Goal: Task Accomplishment & Management: Complete application form

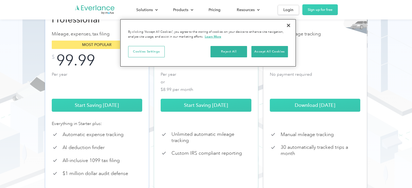
scroll to position [90, 0]
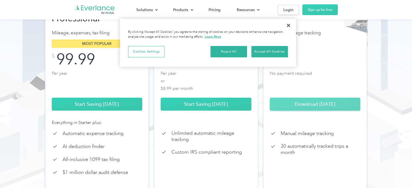
click at [300, 111] on link "Download [DATE]" at bounding box center [315, 104] width 91 height 13
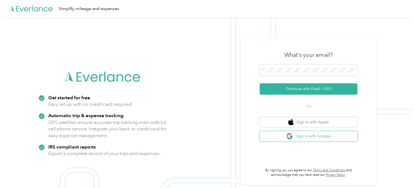
click at [301, 136] on button "Sign in with Google" at bounding box center [308, 136] width 98 height 11
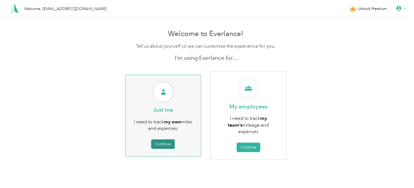
click at [168, 141] on button "Continue" at bounding box center [163, 144] width 24 height 9
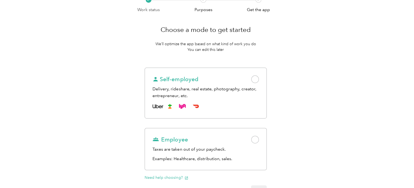
scroll to position [55, 0]
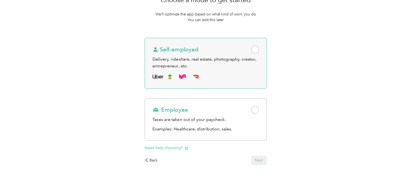
click at [213, 78] on div at bounding box center [205, 76] width 106 height 9
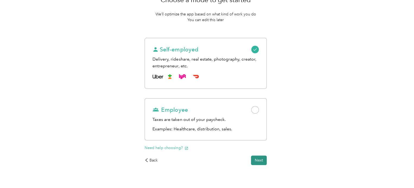
click at [256, 156] on button "Next" at bounding box center [259, 160] width 16 height 9
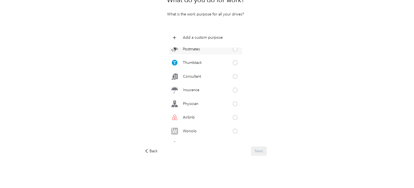
scroll to position [166, 0]
click at [213, 38] on p "Add a custom purpose" at bounding box center [203, 38] width 40 height 6
click button at bounding box center [238, 36] width 5 height 5
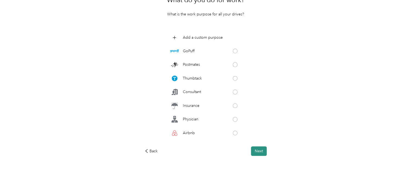
click at [259, 150] on button "Next" at bounding box center [259, 151] width 16 height 9
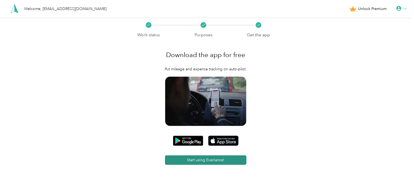
click at [194, 160] on button "Start using Everlance!" at bounding box center [205, 160] width 81 height 9
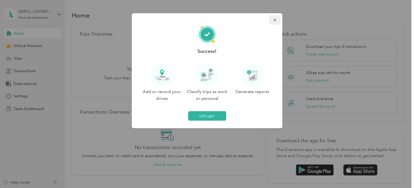
click at [271, 22] on button "button" at bounding box center [274, 19] width 11 height 9
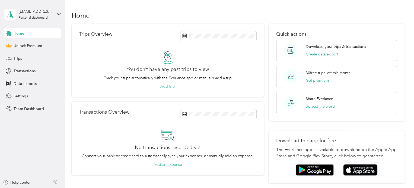
click at [172, 85] on button "Add trip" at bounding box center [167, 87] width 15 height 6
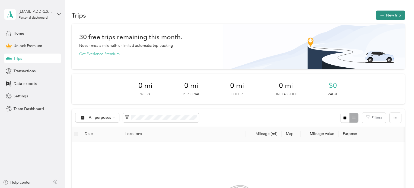
click at [390, 18] on button "New trip" at bounding box center [390, 15] width 29 height 9
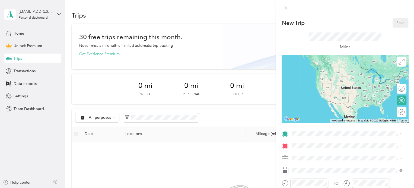
click at [28, 73] on div "New Trip Save This trip cannot be edited because it is either under review, app…" at bounding box center [207, 94] width 414 height 188
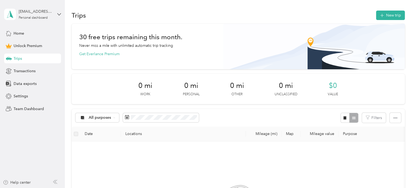
click at [28, 73] on span "Transactions" at bounding box center [25, 71] width 22 height 6
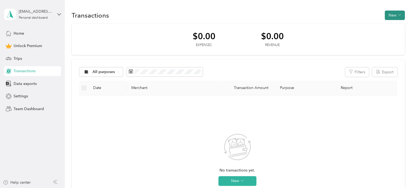
click at [391, 19] on button "New" at bounding box center [394, 15] width 20 height 9
click at [390, 27] on span "Expense" at bounding box center [391, 25] width 15 height 6
